Goal: Find specific page/section: Find specific page/section

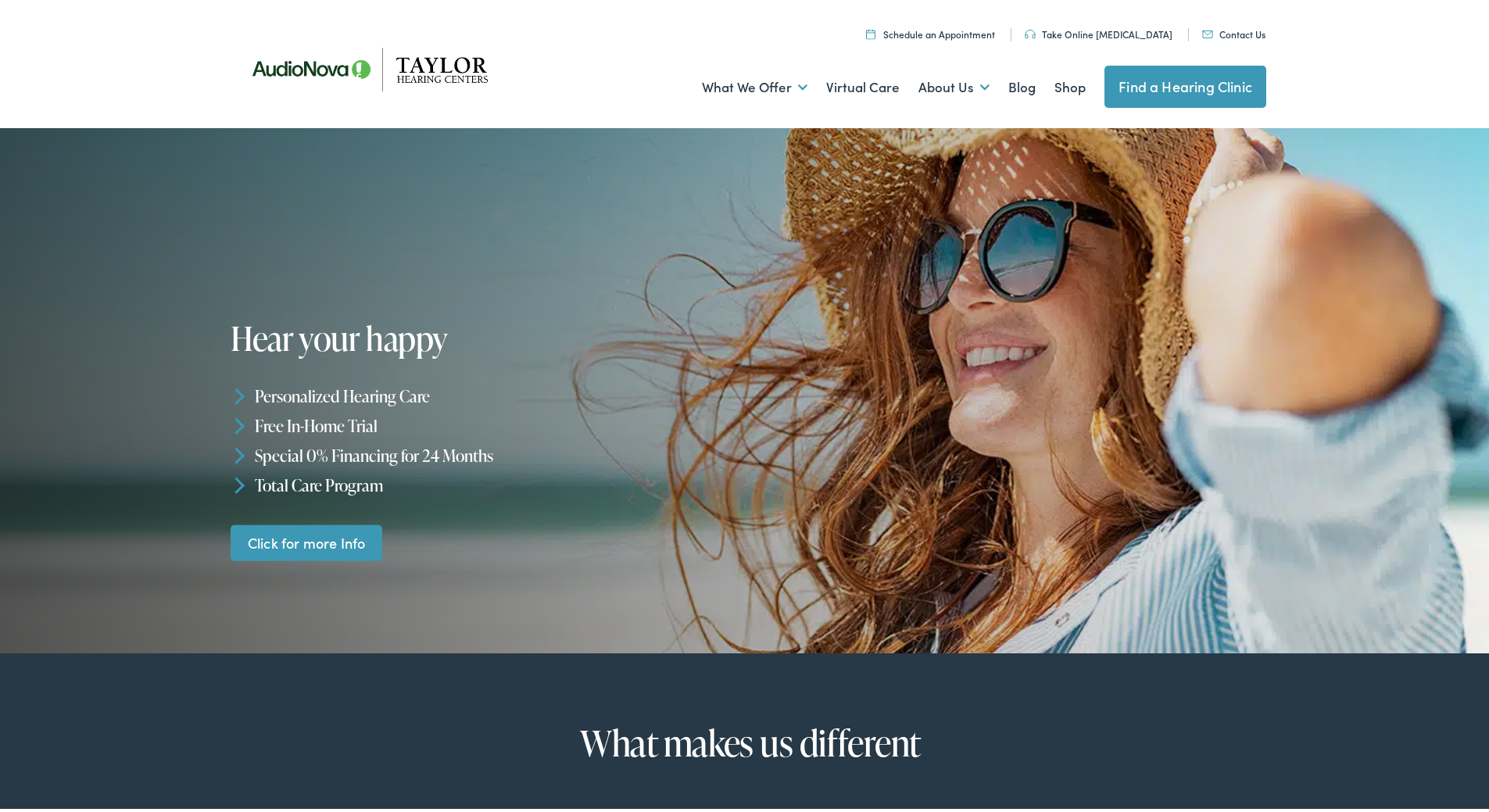
click at [1241, 32] on link "Contact Us" at bounding box center [1234, 31] width 64 height 13
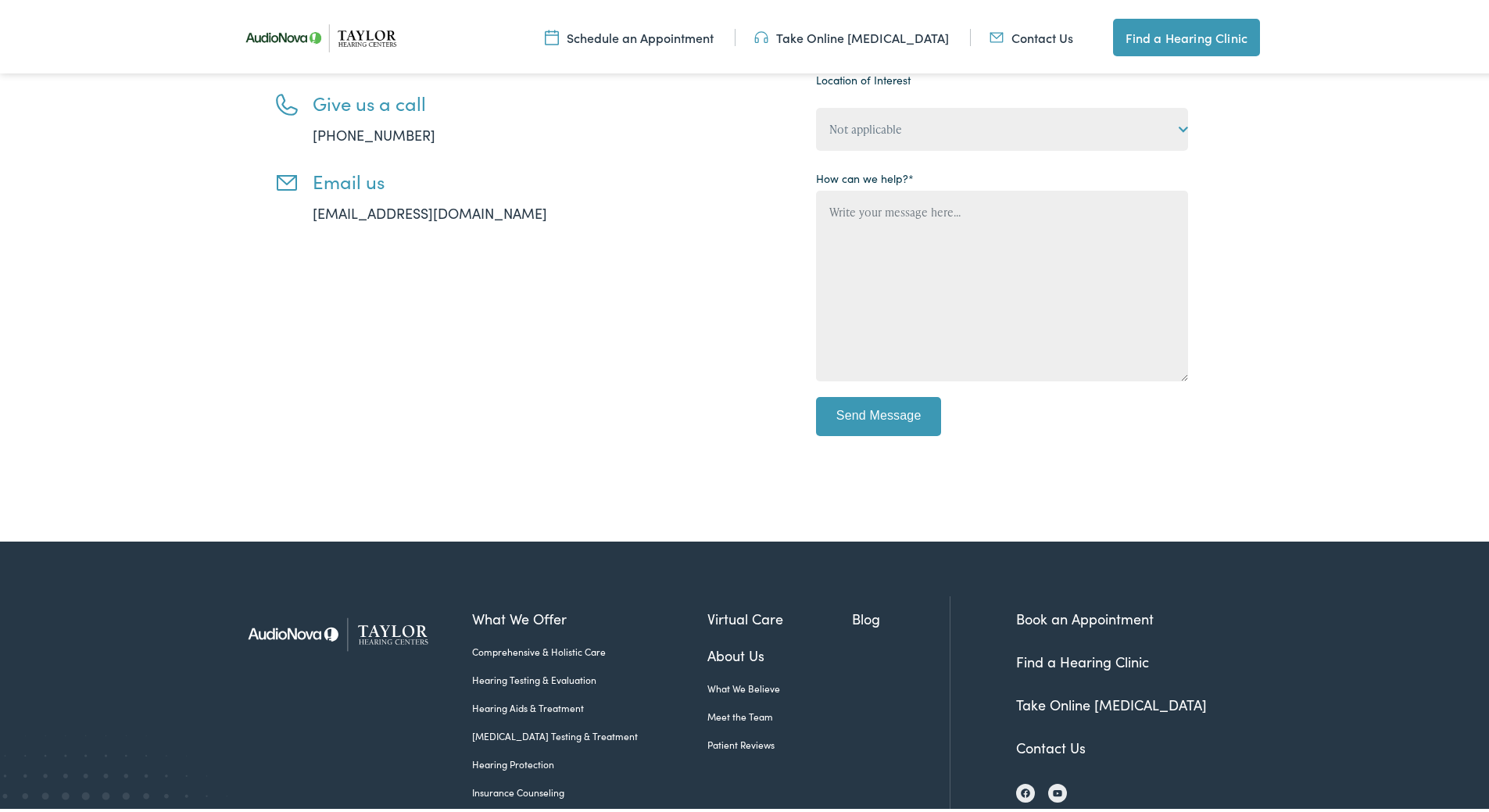
scroll to position [561, 0]
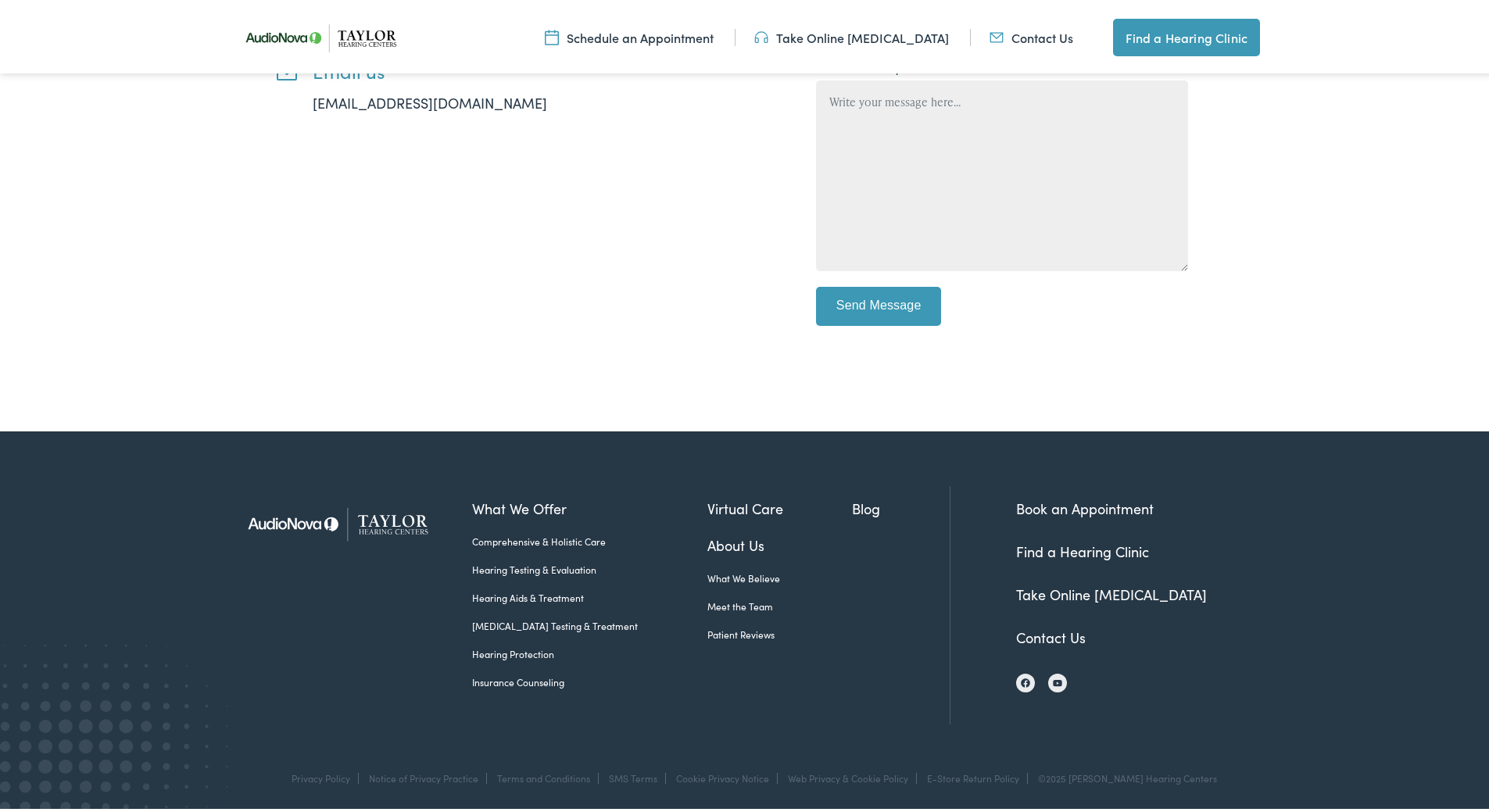
click at [1097, 548] on link "Find a Hearing Clinic" at bounding box center [1082, 548] width 133 height 20
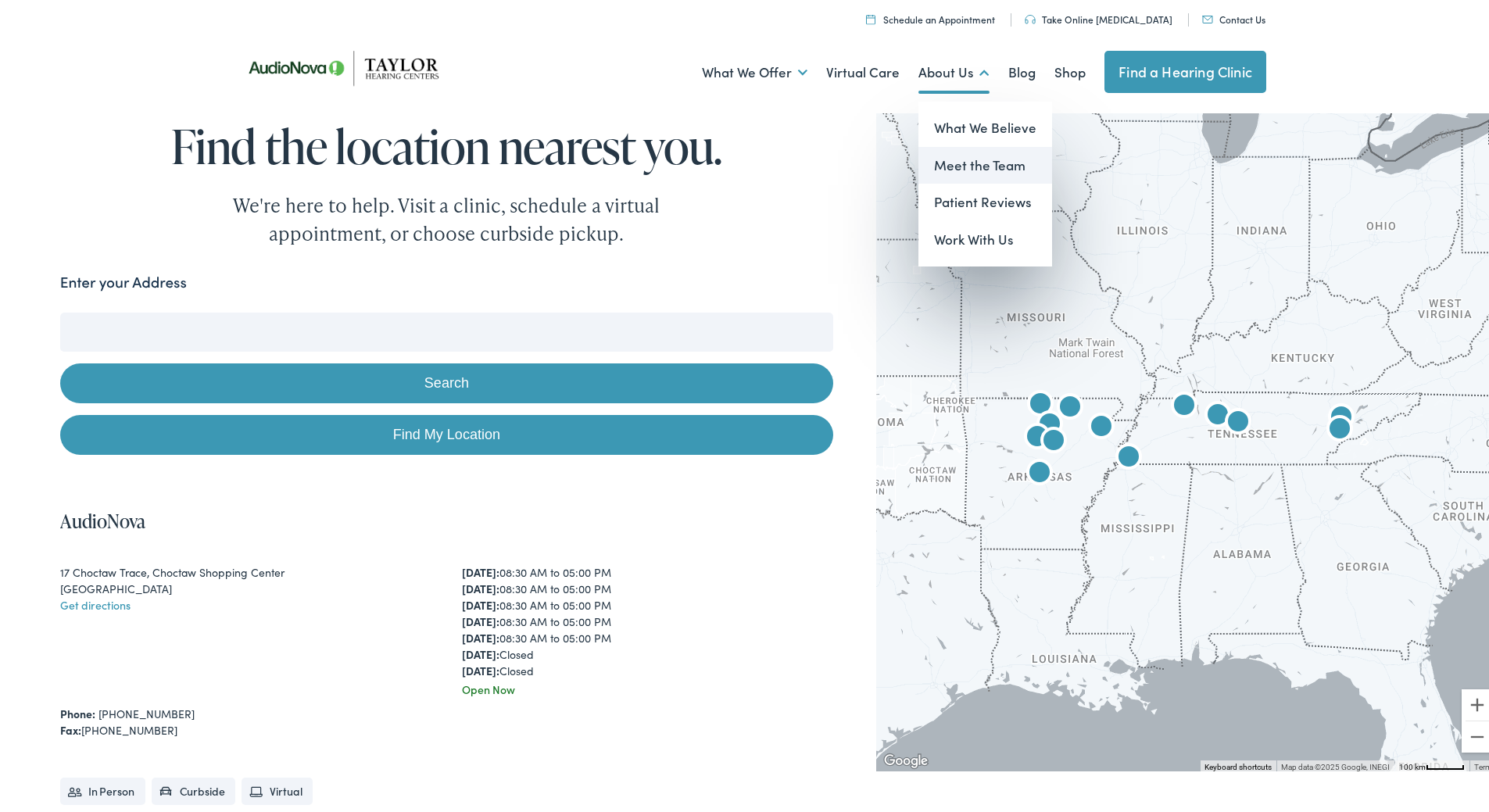
click at [958, 155] on link "Meet the Team" at bounding box center [985, 163] width 134 height 37
